Goal: Transaction & Acquisition: Purchase product/service

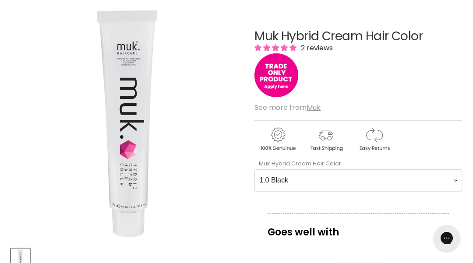
scroll to position [123, 0]
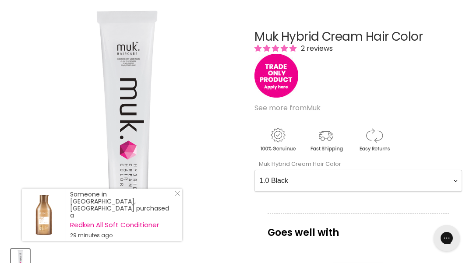
click at [457, 179] on Color-0-0 "1.0 Black 1.11 Blue Black Intense Ash 2.0 Darkest Brown 3.0 Dark Brown 3.11 Dar…" at bounding box center [358, 181] width 208 height 22
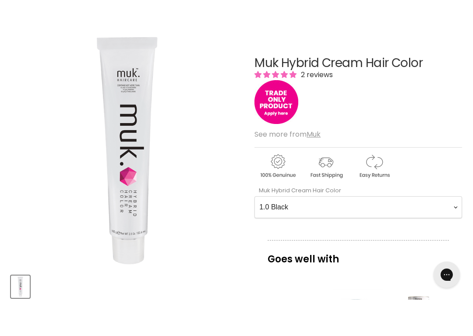
scroll to position [135, 0]
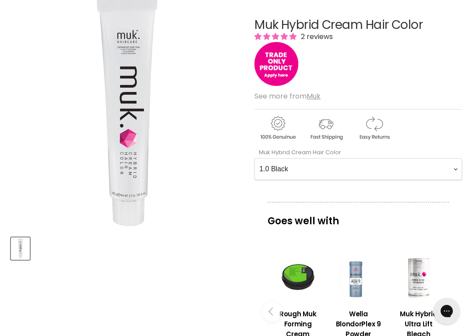
click at [448, 168] on Color-0-0 "1.0 Black 1.11 Blue Black Intense Ash 2.0 Darkest Brown 3.0 Dark Brown 3.11 Dar…" at bounding box center [358, 169] width 208 height 22
select Color-0-0 "10.1 Extra Light Ash Blonde"
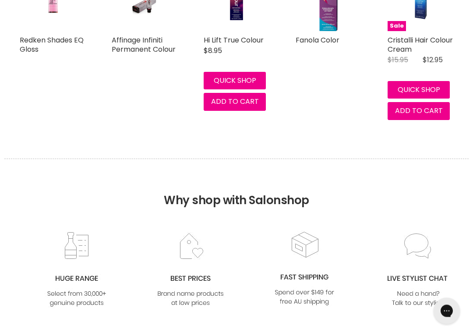
scroll to position [1086, 0]
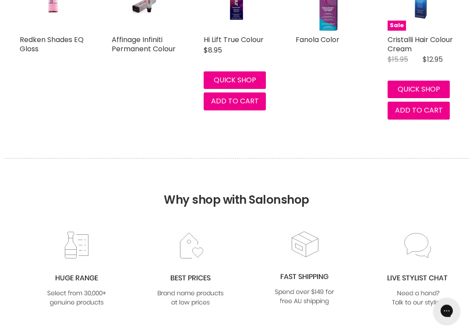
click at [257, 100] on span "Add to cart" at bounding box center [235, 101] width 48 height 10
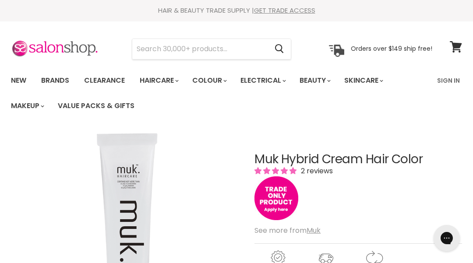
scroll to position [0, 0]
click at [149, 55] on input "Search" at bounding box center [199, 49] width 135 height 20
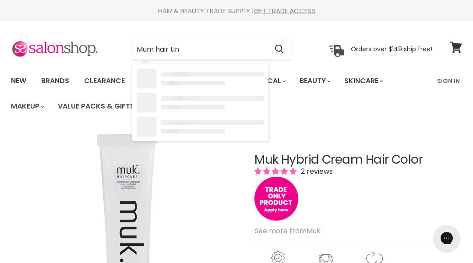
type input "Mum hair tint"
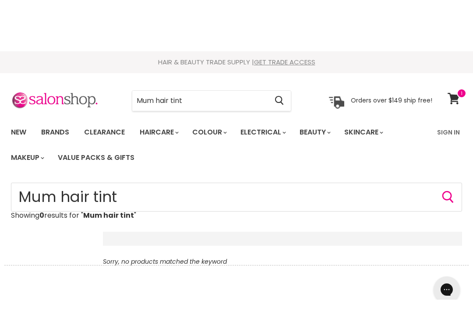
scroll to position [1, 0]
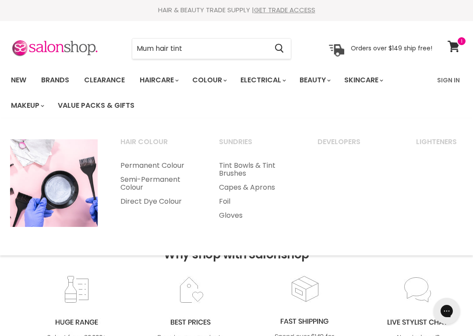
click at [161, 161] on link "Permanent Colour" at bounding box center [157, 166] width 97 height 14
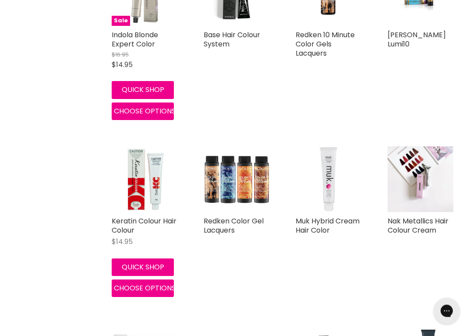
scroll to position [541, 0]
click at [335, 206] on img "Main content" at bounding box center [328, 179] width 55 height 66
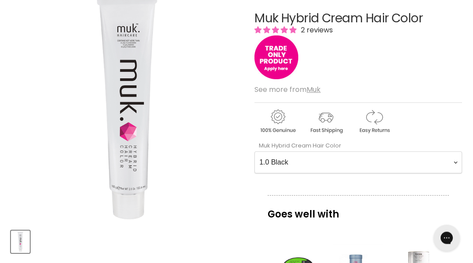
scroll to position [141, 0]
